Goal: Information Seeking & Learning: Learn about a topic

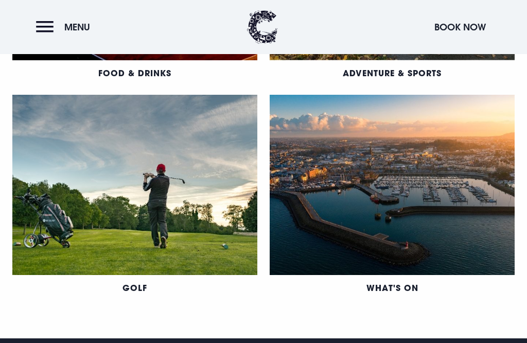
scroll to position [885, 0]
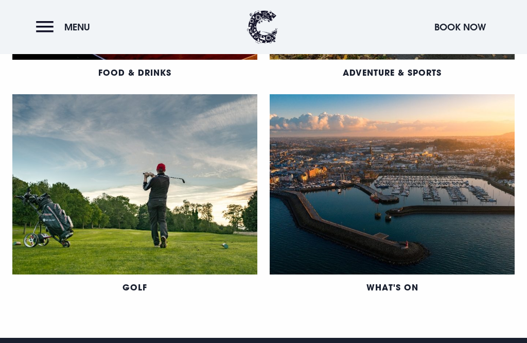
click at [389, 281] on link "What's On" at bounding box center [392, 286] width 52 height 11
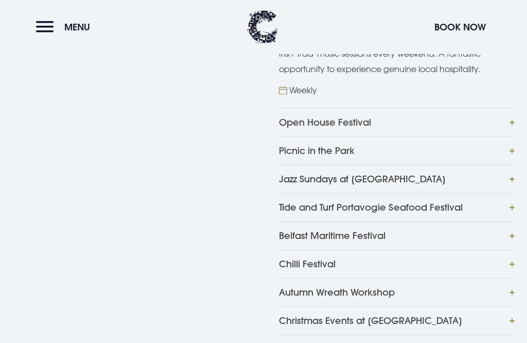
scroll to position [533, 0]
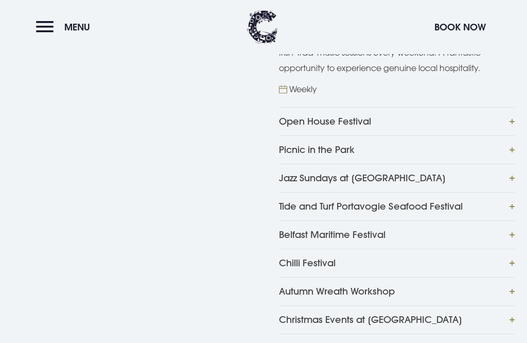
click at [279, 181] on button "Jazz Sundays at Mount Stewart" at bounding box center [397, 178] width 236 height 28
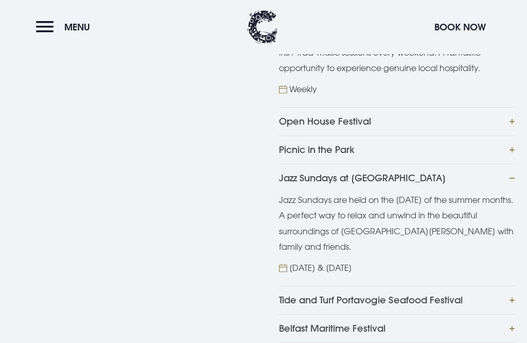
click at [511, 177] on button "Jazz Sundays at Mount Stewart" at bounding box center [397, 178] width 236 height 28
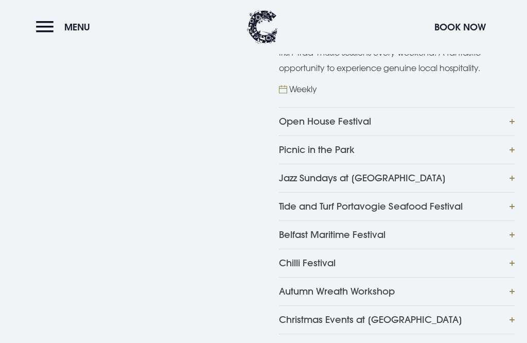
click at [304, 321] on button "Christmas Events at Clandeboye Lodge" at bounding box center [397, 319] width 236 height 28
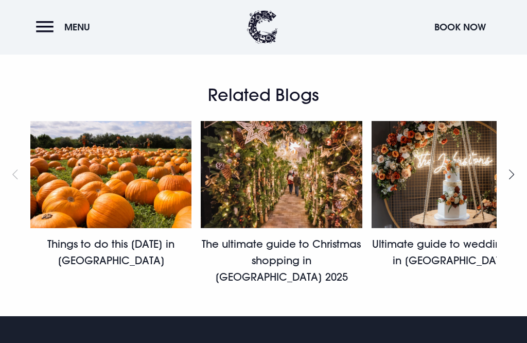
scroll to position [975, 0]
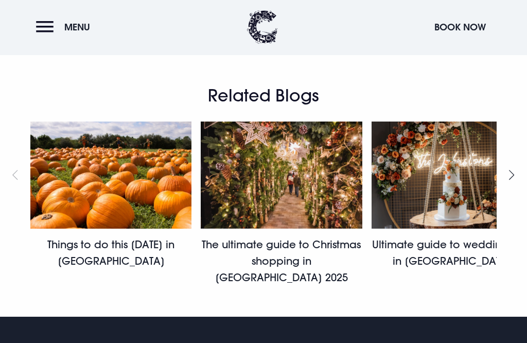
click at [75, 244] on link "Things to do this Halloween 2025 in Northern Ireland" at bounding box center [110, 252] width 127 height 29
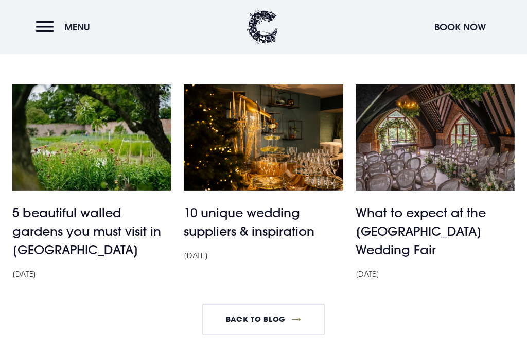
scroll to position [3114, 0]
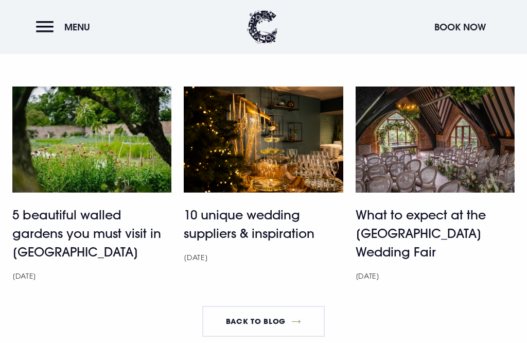
click at [42, 243] on h4 "5 beautiful walled gardens you must visit in Northern Ireland" at bounding box center [91, 233] width 159 height 56
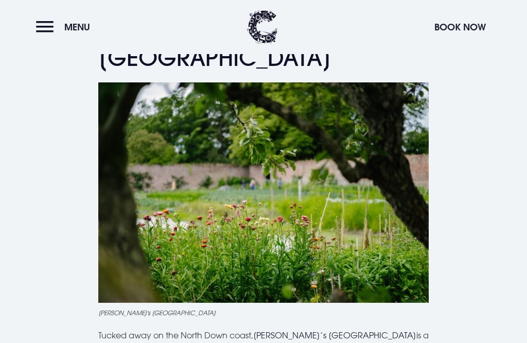
scroll to position [471, 0]
